Goal: Information Seeking & Learning: Learn about a topic

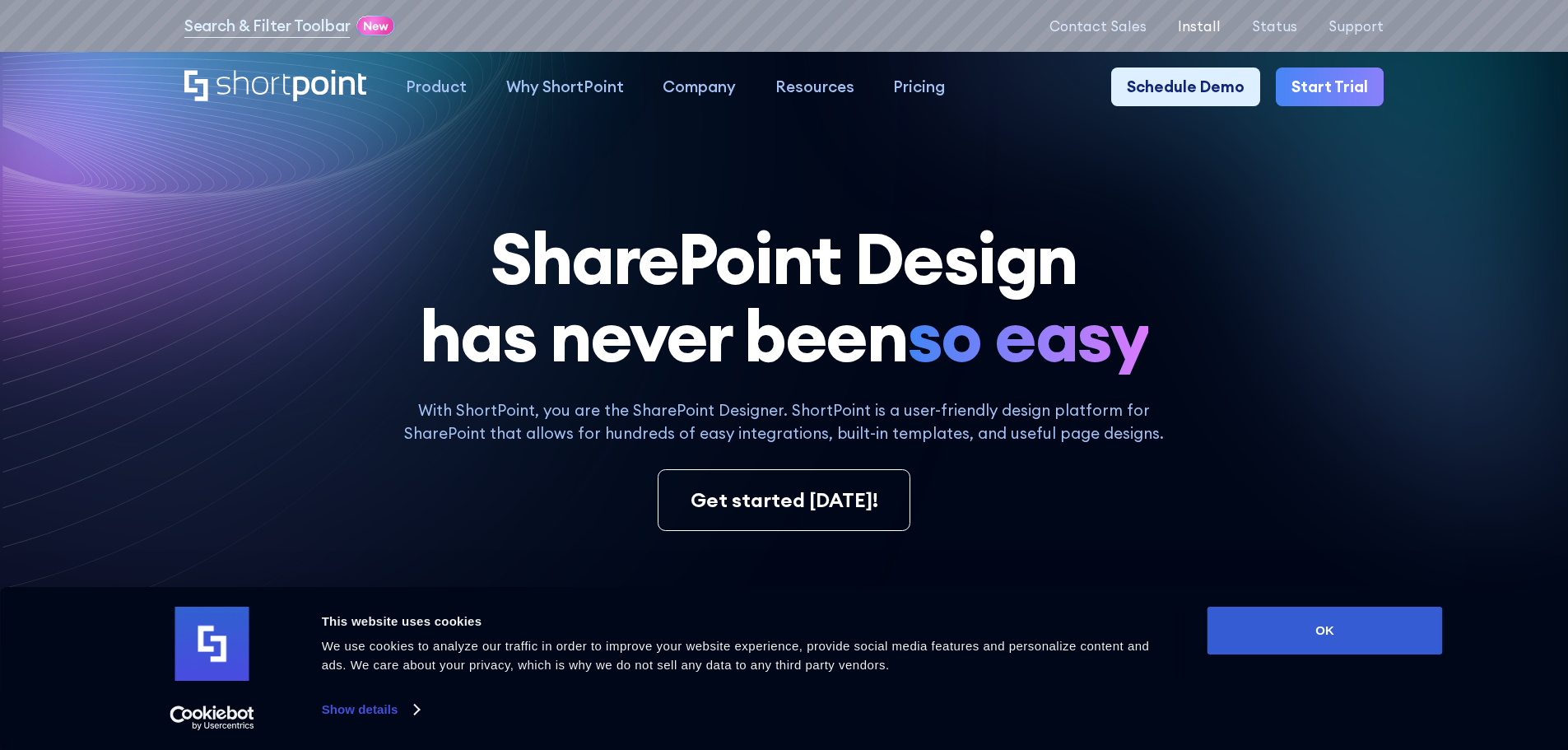
click at [1221, 22] on p "Install" at bounding box center [1199, 26] width 43 height 16
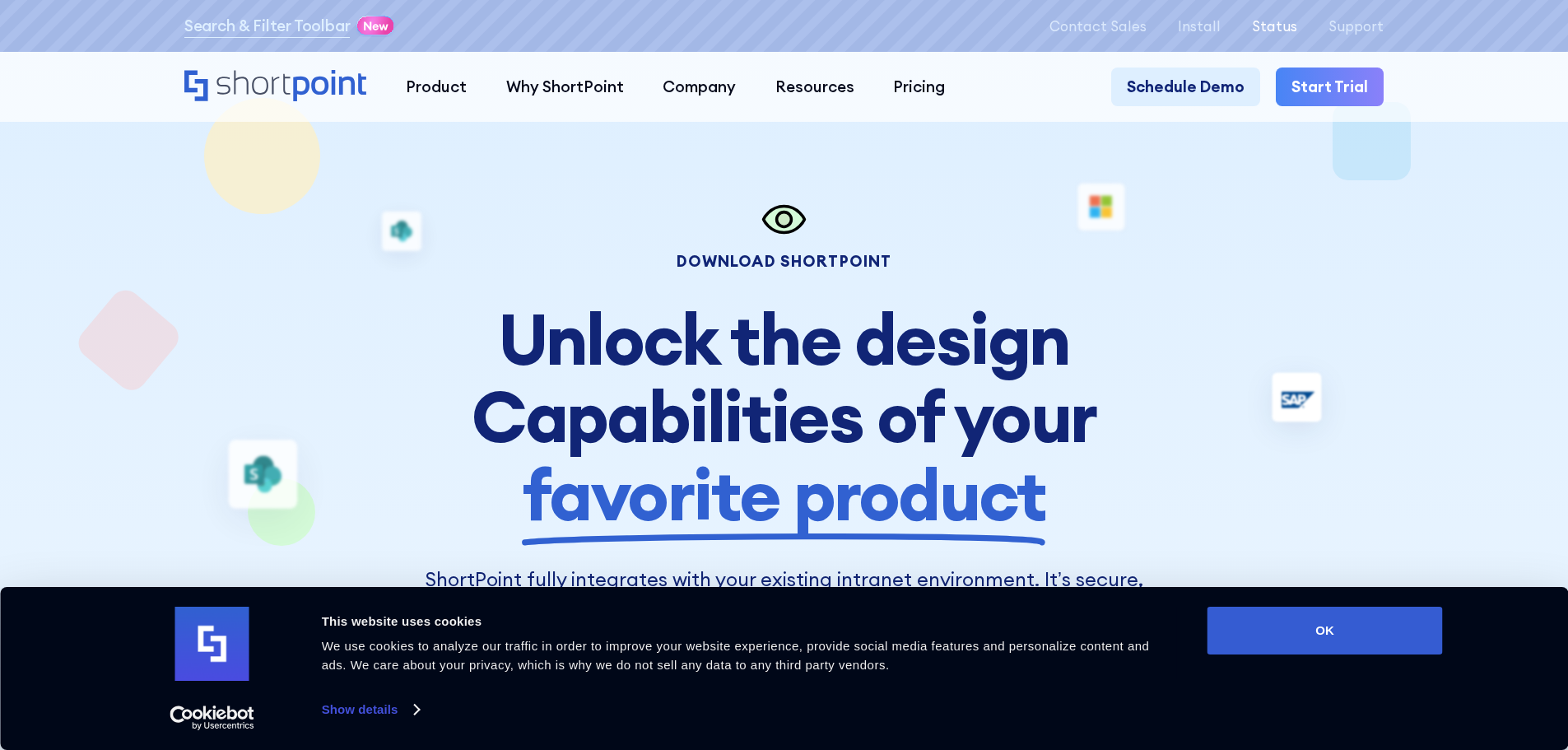
click at [1285, 26] on p "Status" at bounding box center [1274, 26] width 46 height 16
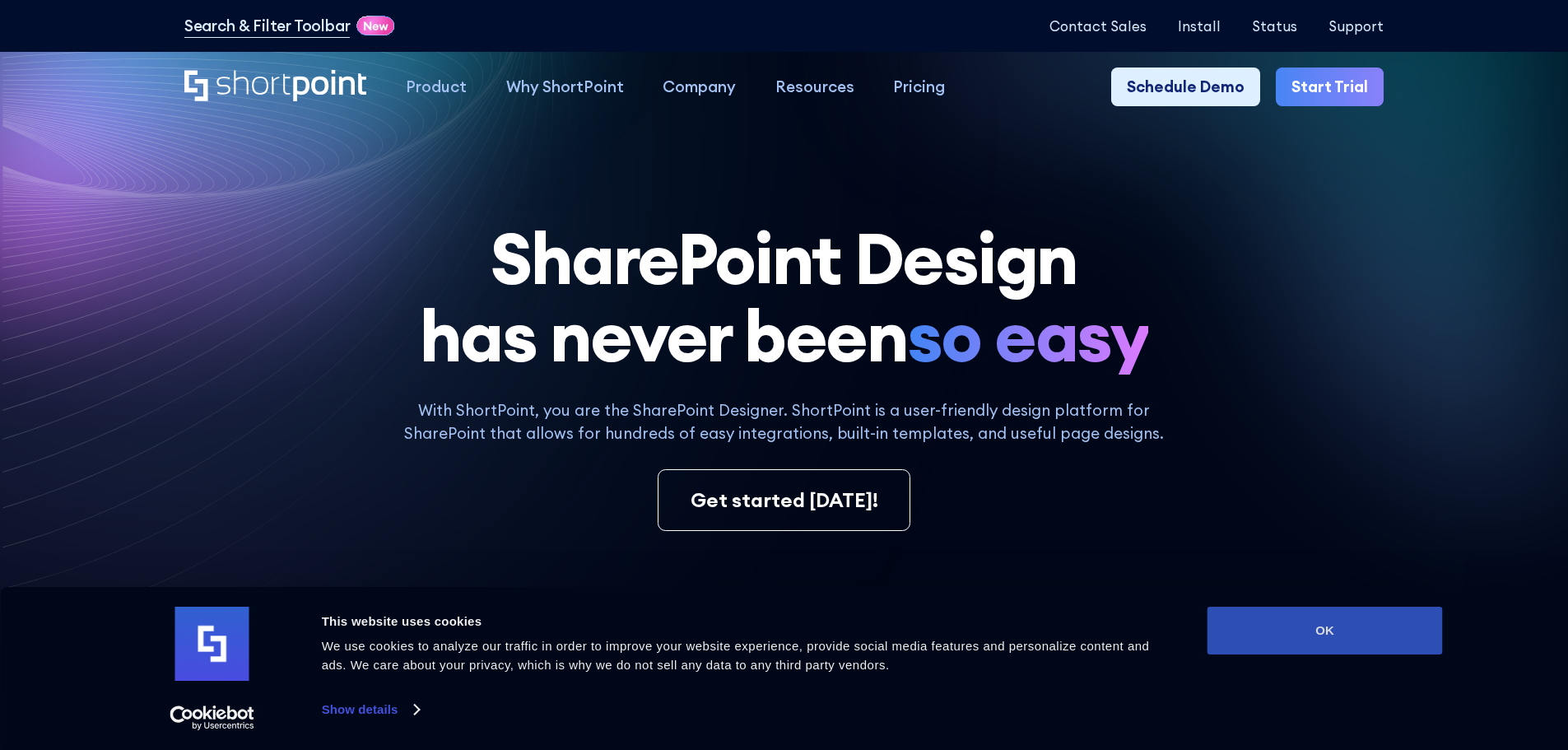
click at [1288, 642] on button "OK" at bounding box center [1324, 630] width 235 height 47
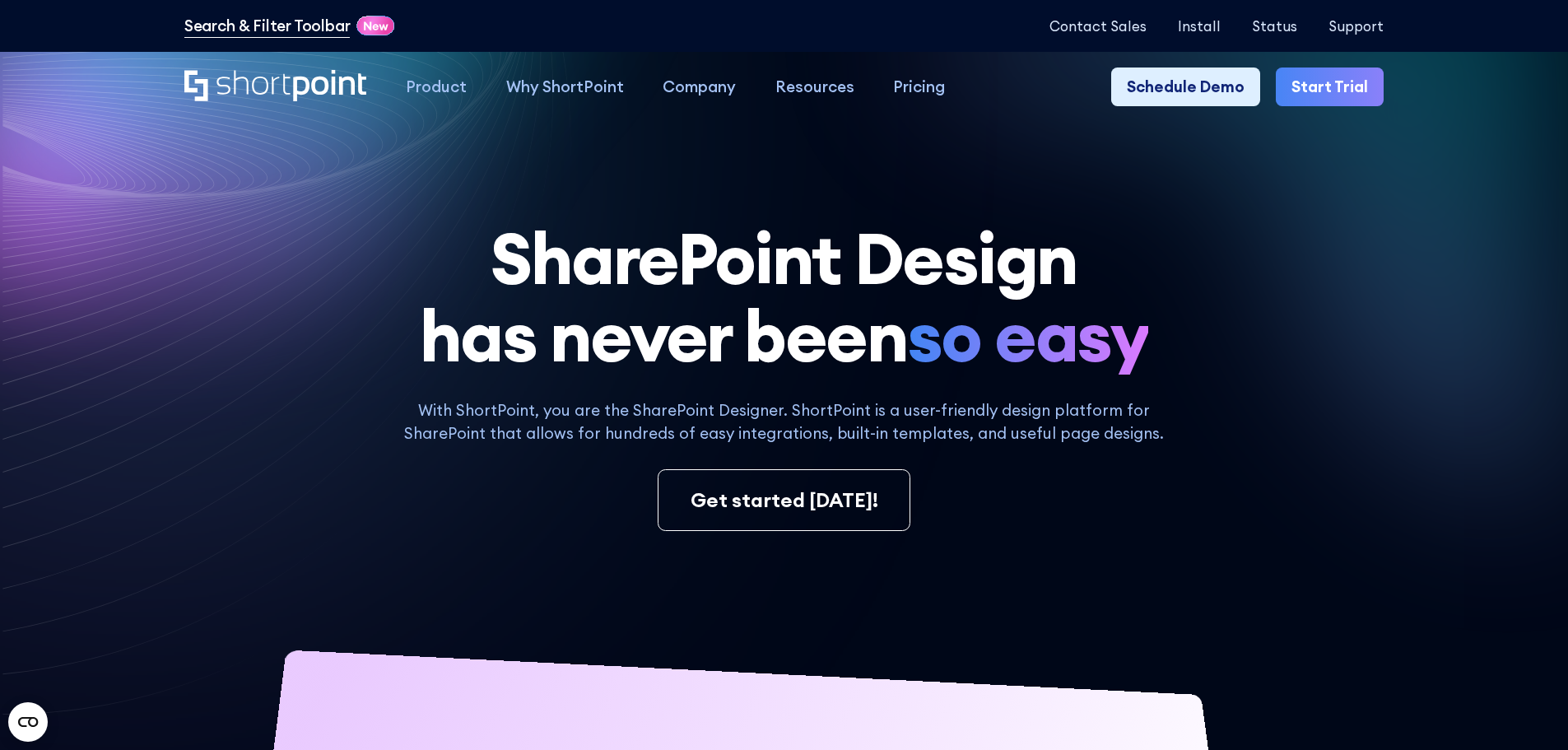
click at [304, 28] on link "Search & Filter Toolbar" at bounding box center [267, 26] width 166 height 24
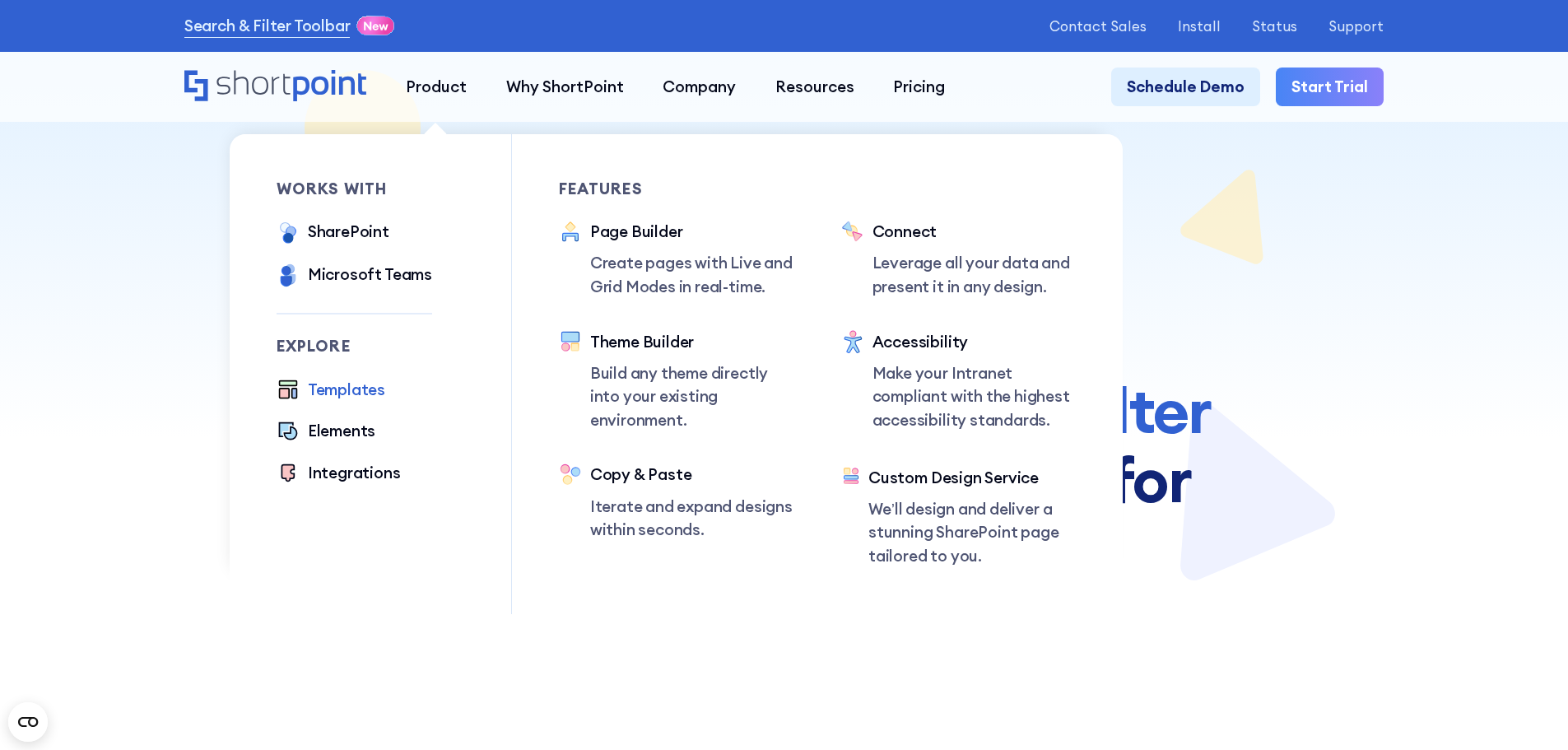
click at [353, 398] on div "Templates" at bounding box center [346, 390] width 78 height 24
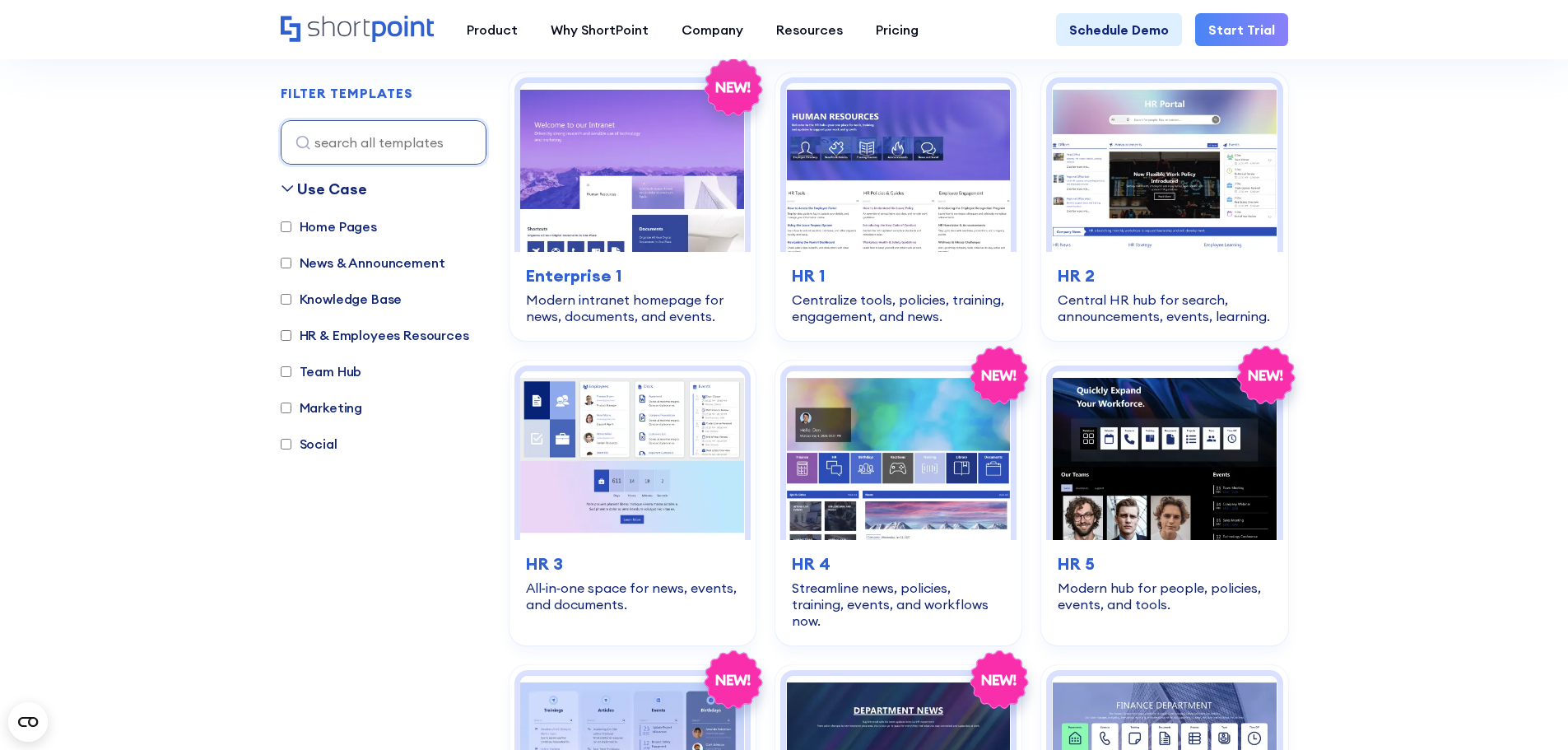
scroll to position [494, 0]
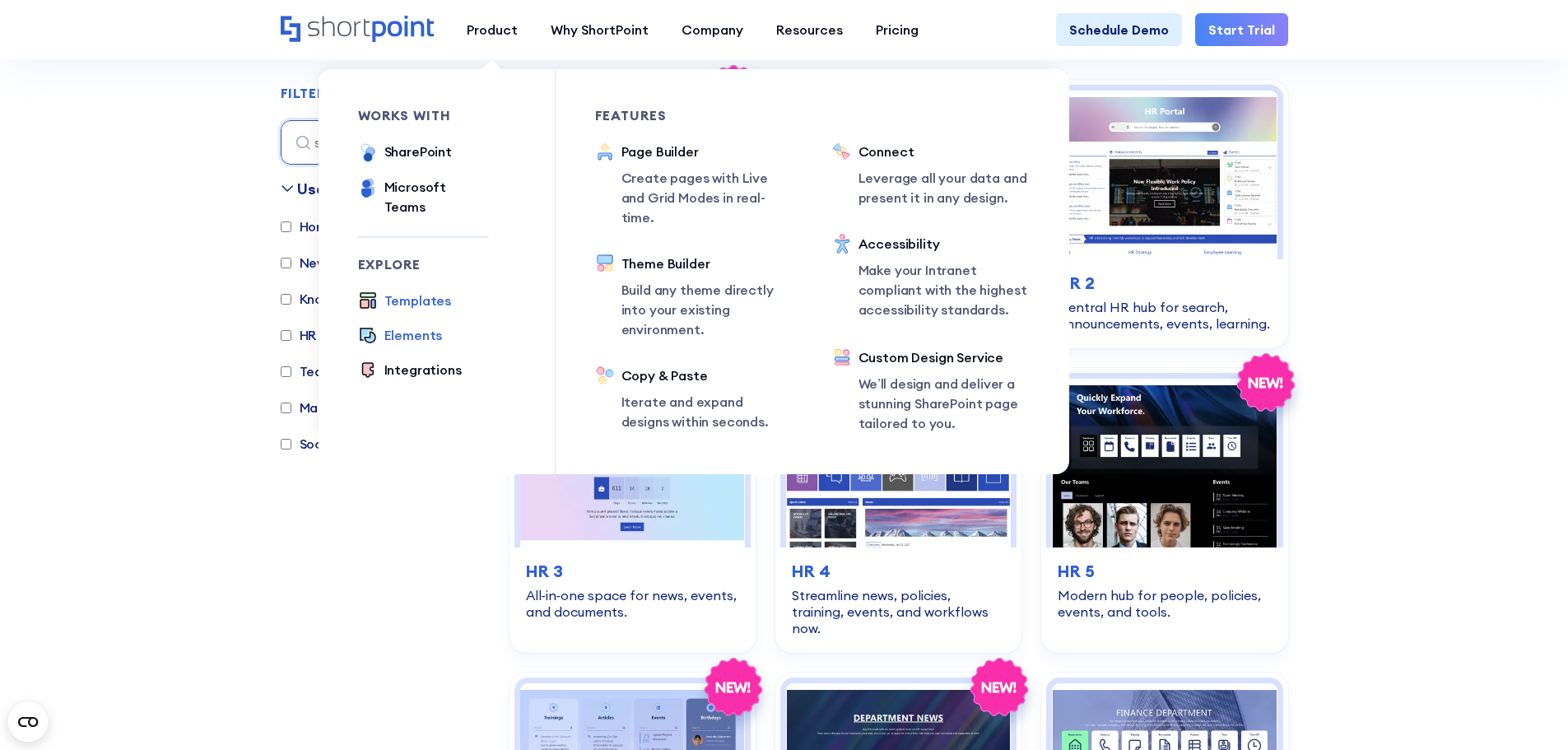
click at [415, 325] on div "Elements" at bounding box center [414, 334] width 59 height 20
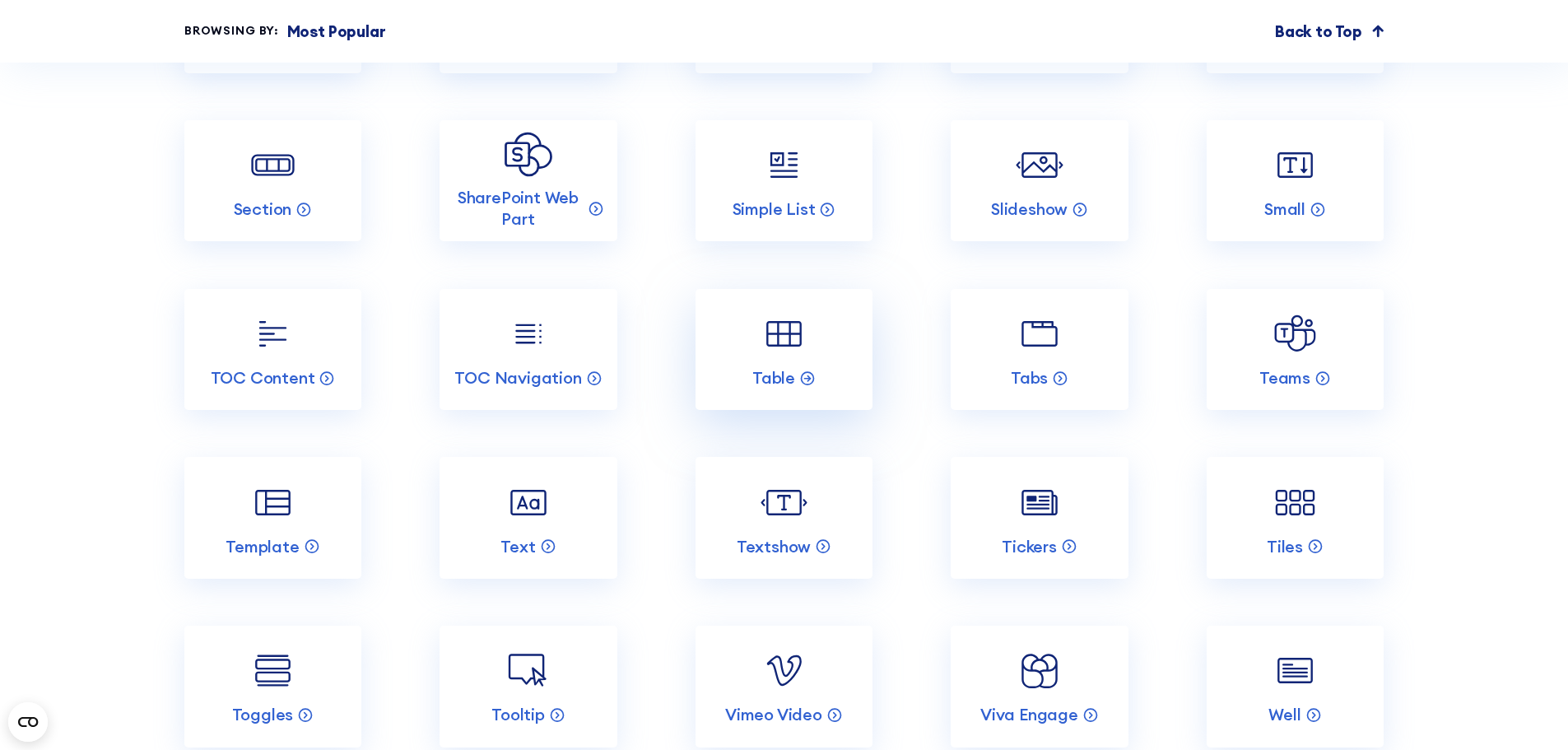
scroll to position [3459, 0]
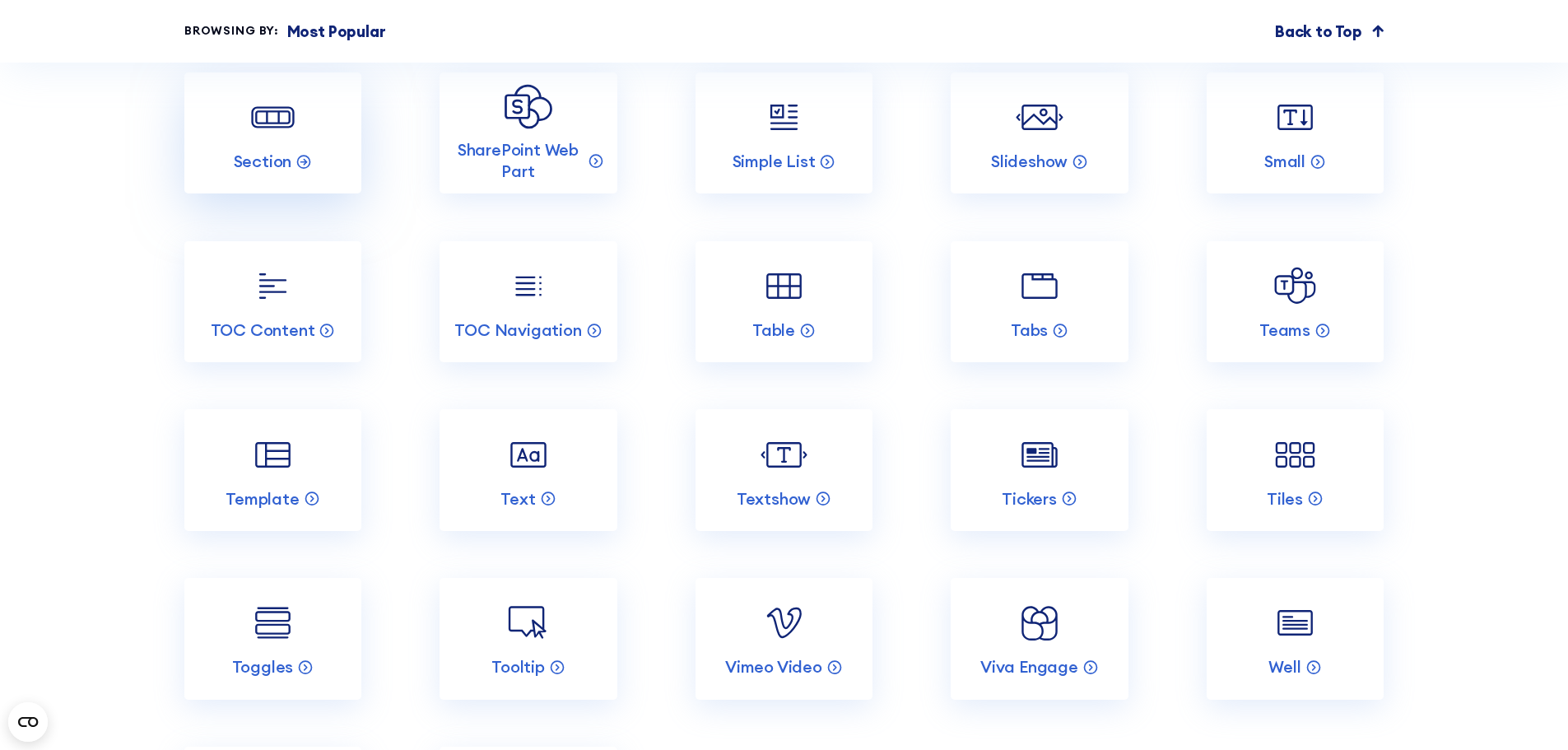
click at [276, 141] on img at bounding box center [272, 117] width 47 height 47
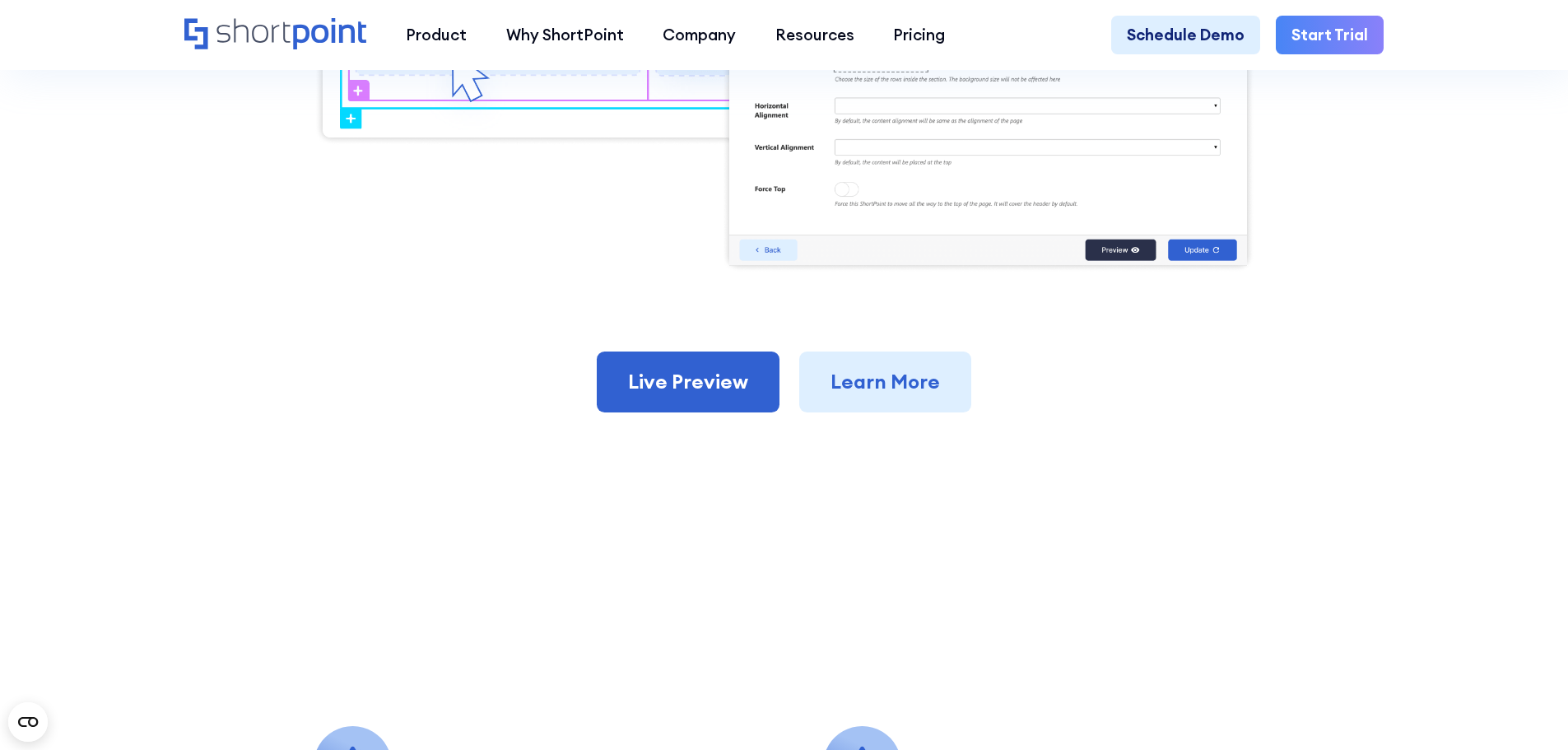
scroll to position [1153, 0]
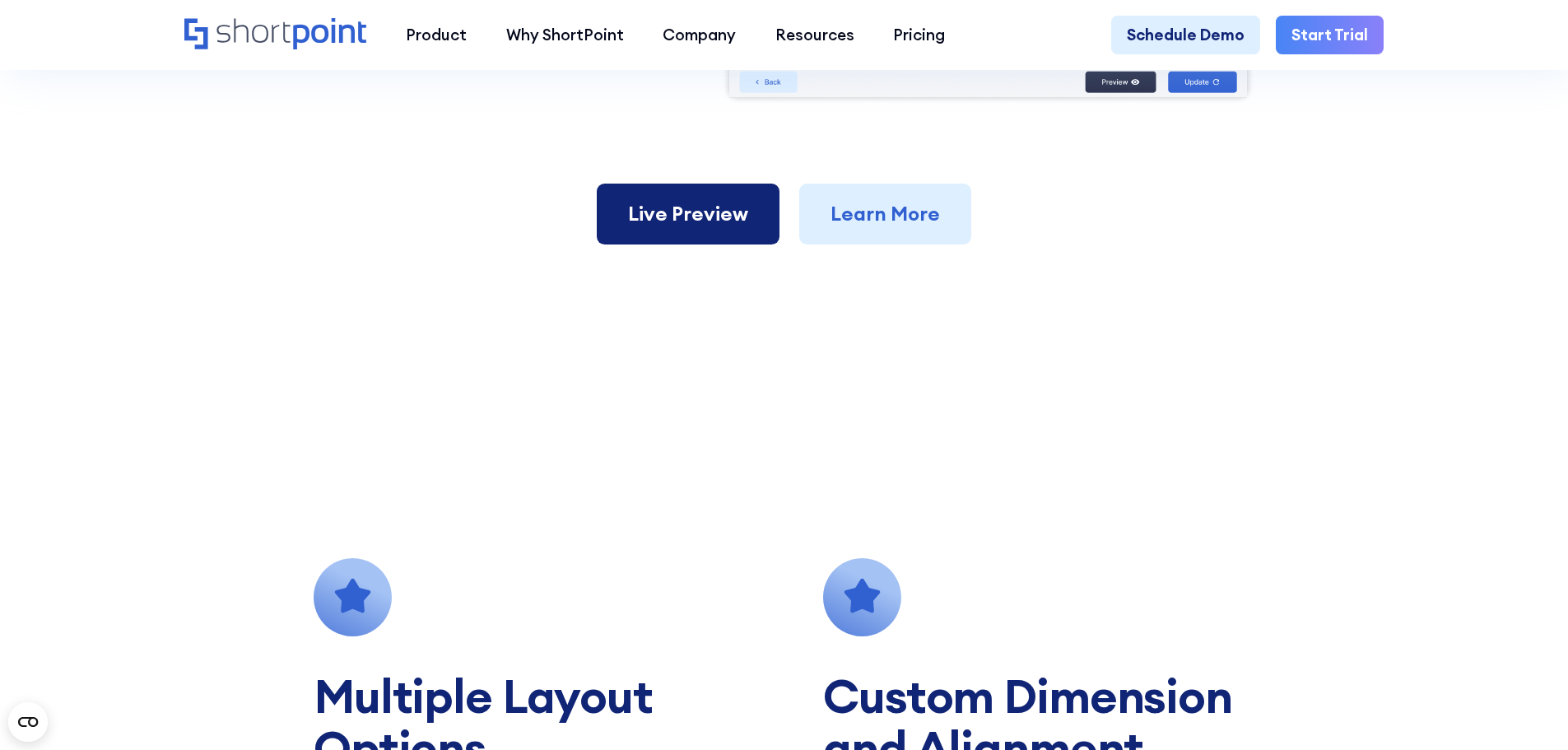
click at [663, 240] on link "Live Preview" at bounding box center [688, 214] width 183 height 61
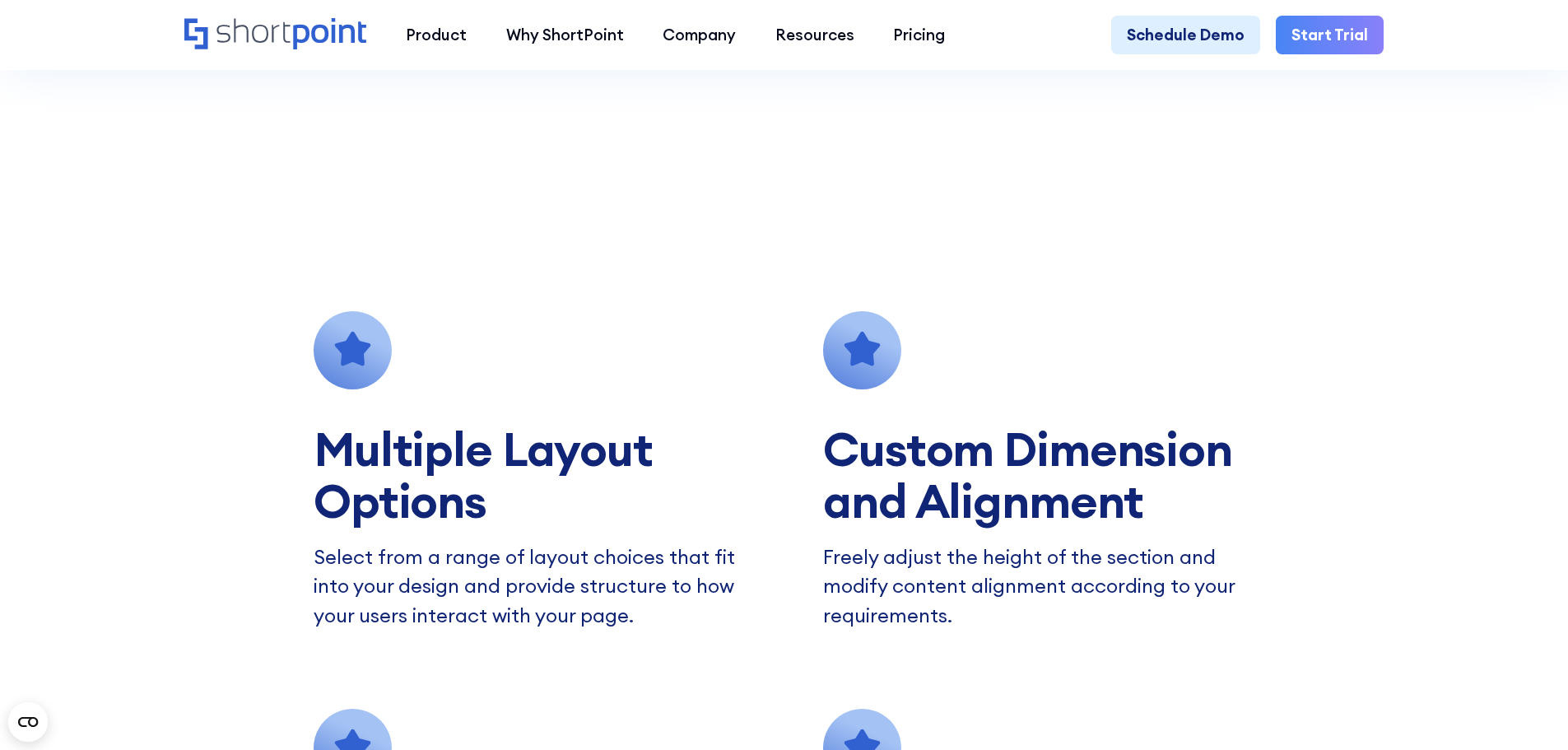
scroll to position [1729, 0]
